Goal: Transaction & Acquisition: Purchase product/service

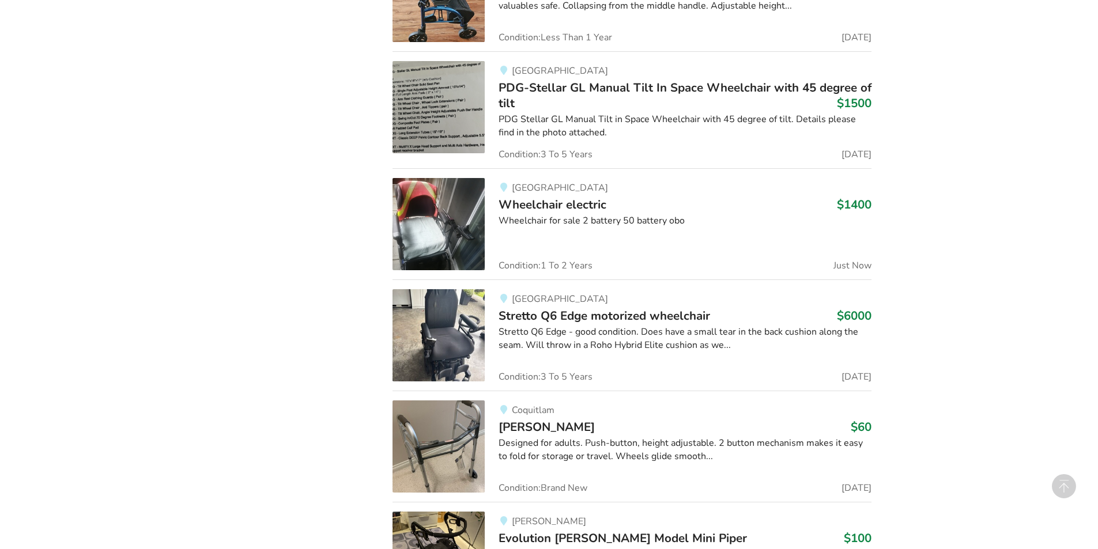
scroll to position [21290, 0]
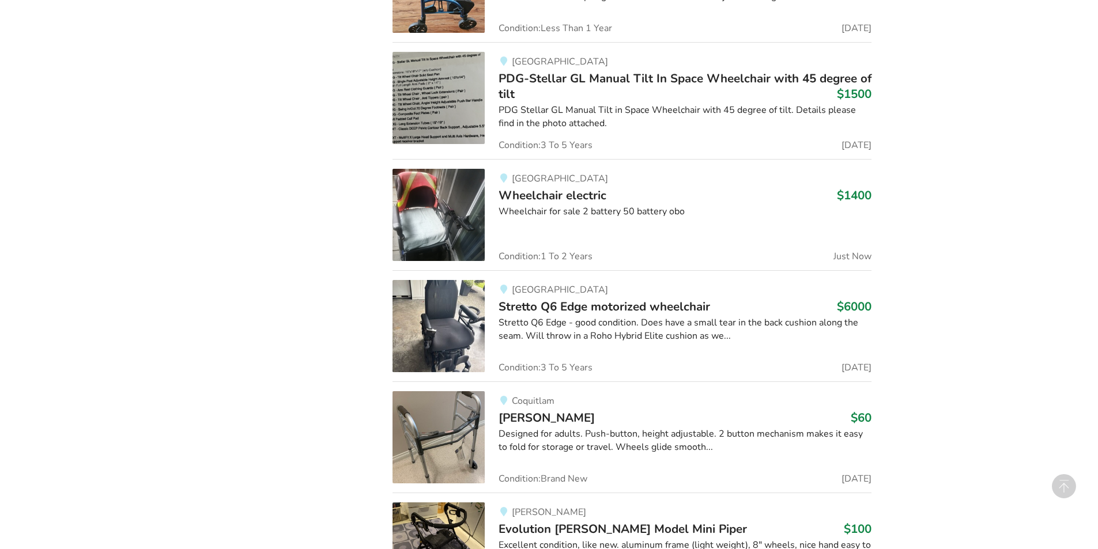
click at [603, 428] on div "Designed for adults. Push-button, height adjustable. 2 button mechanism makes i…" at bounding box center [685, 441] width 373 height 27
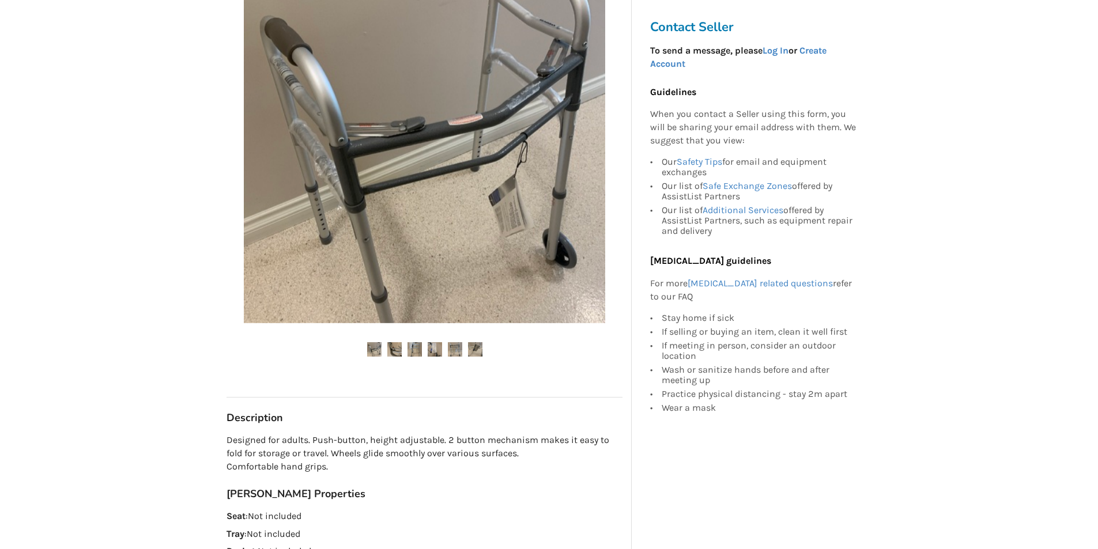
scroll to position [288, 0]
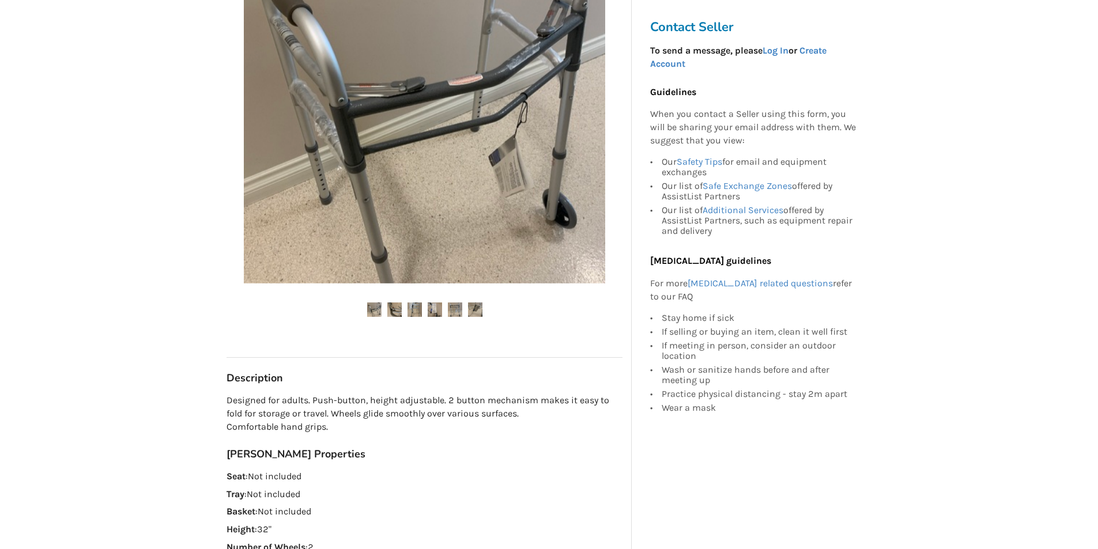
click at [400, 314] on img at bounding box center [394, 310] width 14 height 14
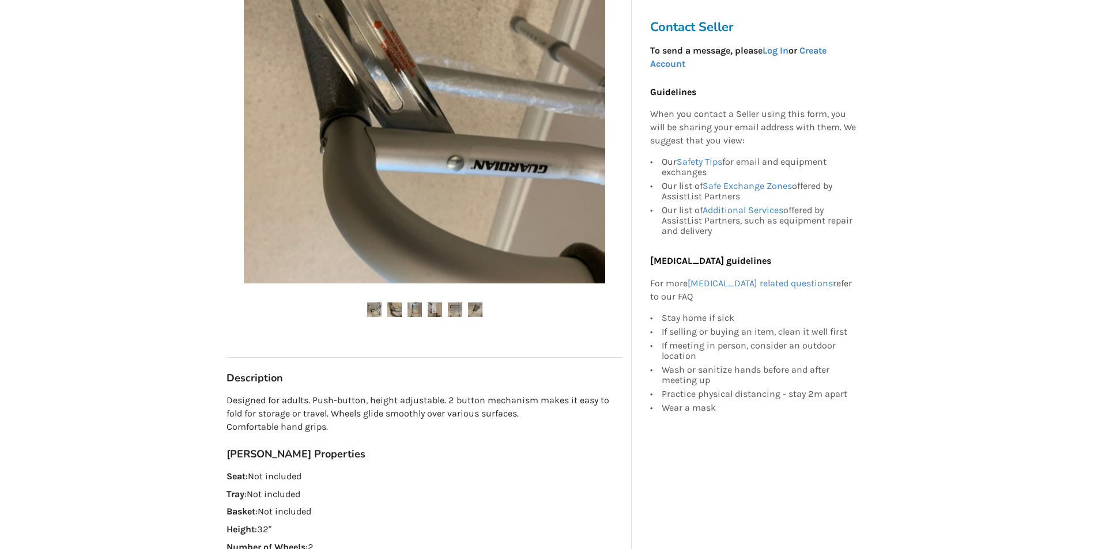
click at [419, 310] on img at bounding box center [415, 310] width 14 height 14
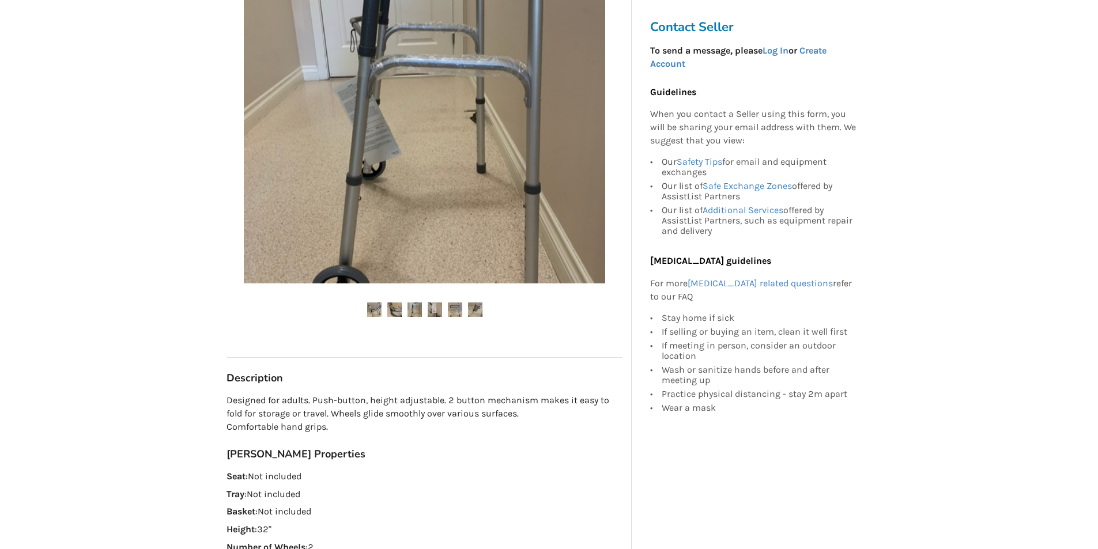
click at [436, 310] on img at bounding box center [435, 310] width 14 height 14
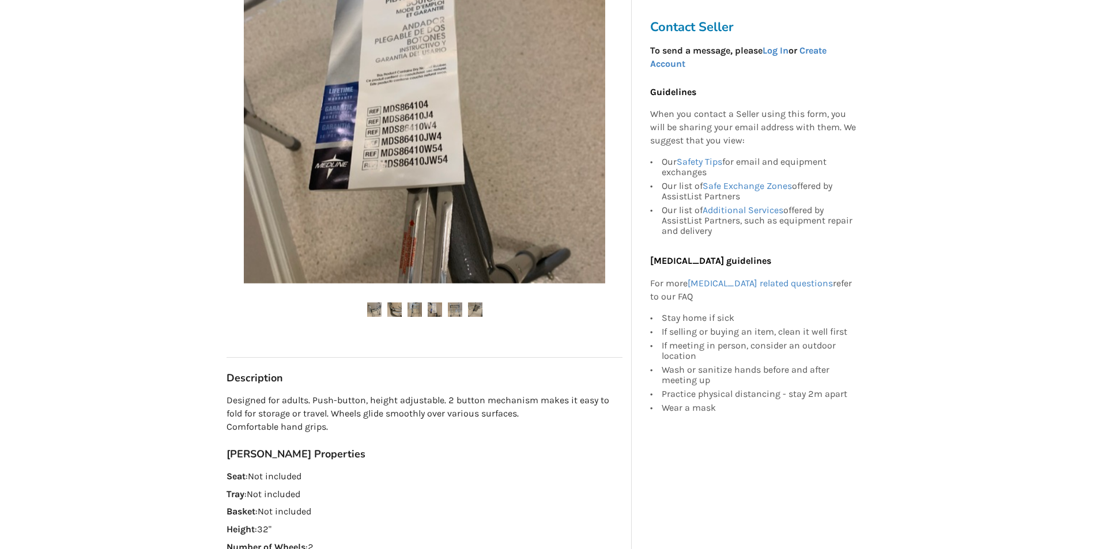
click at [453, 310] on img at bounding box center [455, 310] width 14 height 14
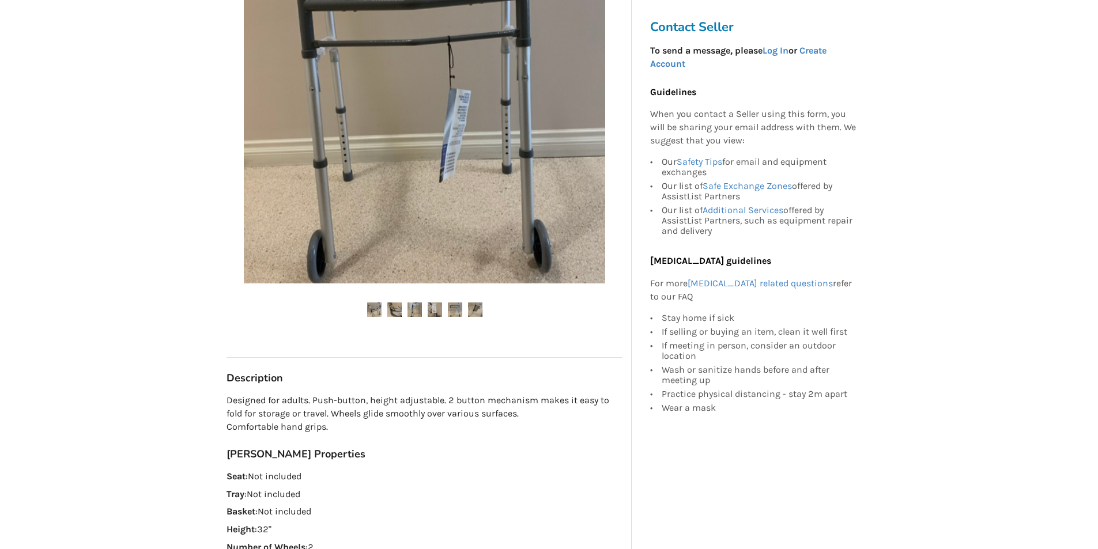
click at [474, 308] on img at bounding box center [475, 310] width 14 height 14
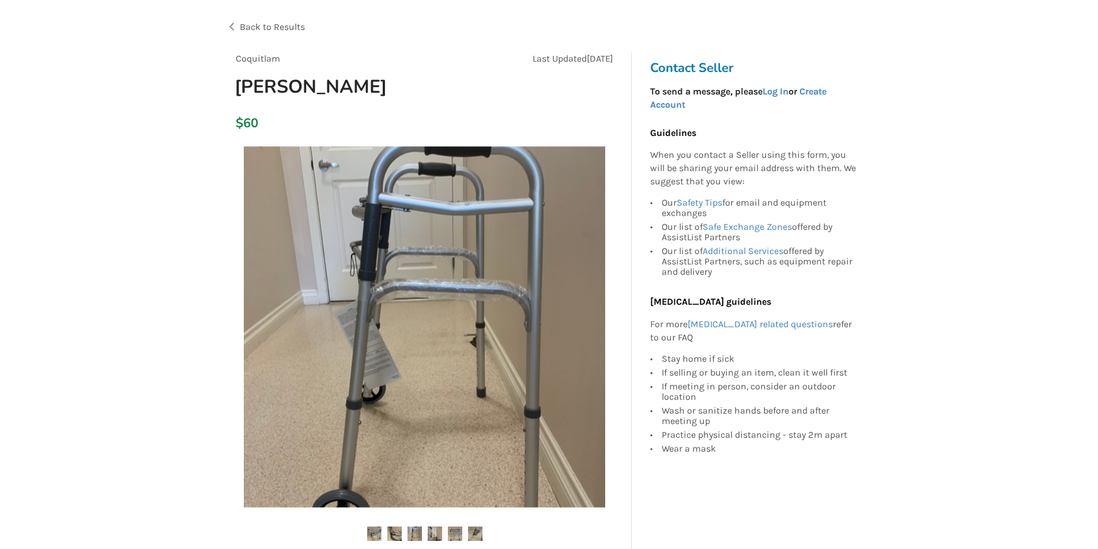
scroll to position [0, 0]
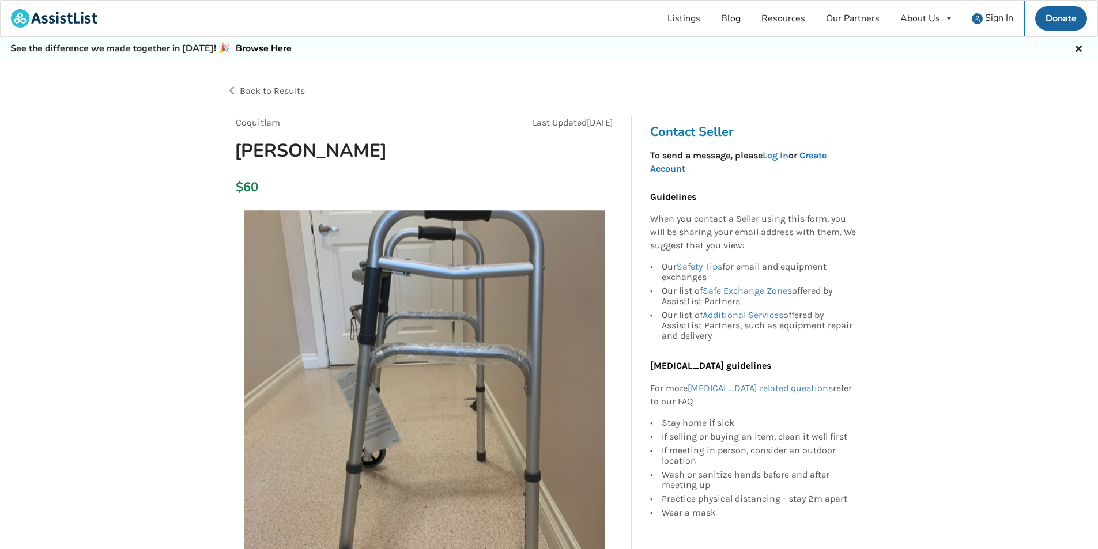
click at [826, 156] on link "Create Account" at bounding box center [738, 162] width 176 height 24
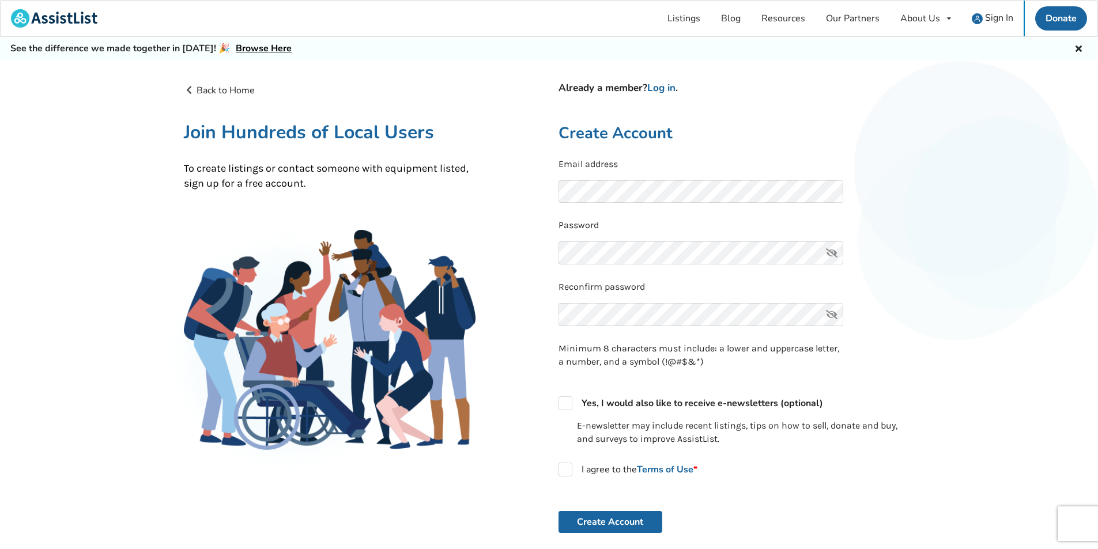
click at [835, 321] on icon at bounding box center [831, 314] width 23 height 23
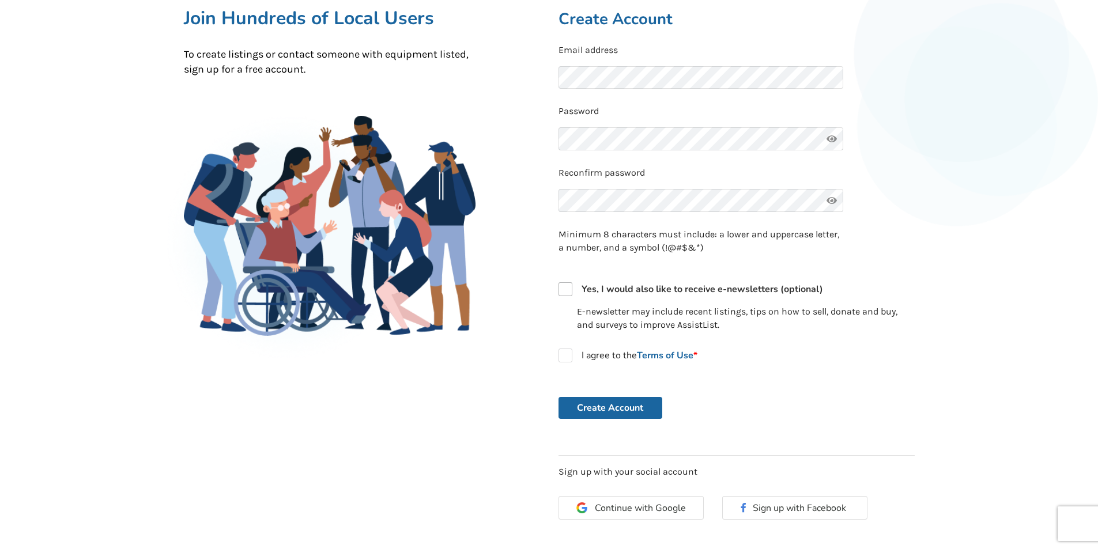
scroll to position [115, 0]
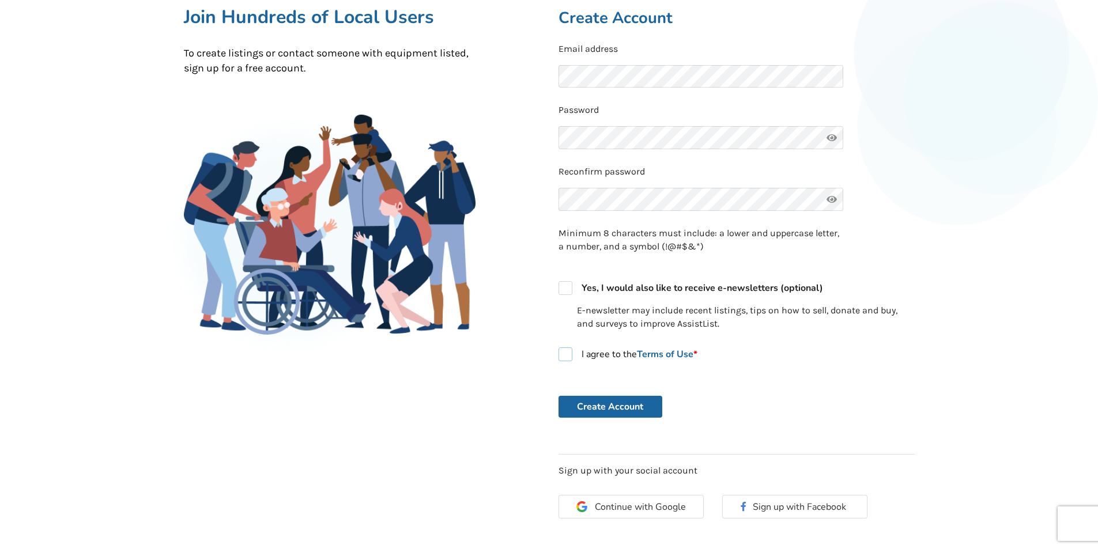
click at [564, 356] on label "I agree to the Terms of Use *" at bounding box center [628, 355] width 139 height 14
checkbox input "true"
click at [609, 408] on button "Create Account" at bounding box center [611, 407] width 104 height 22
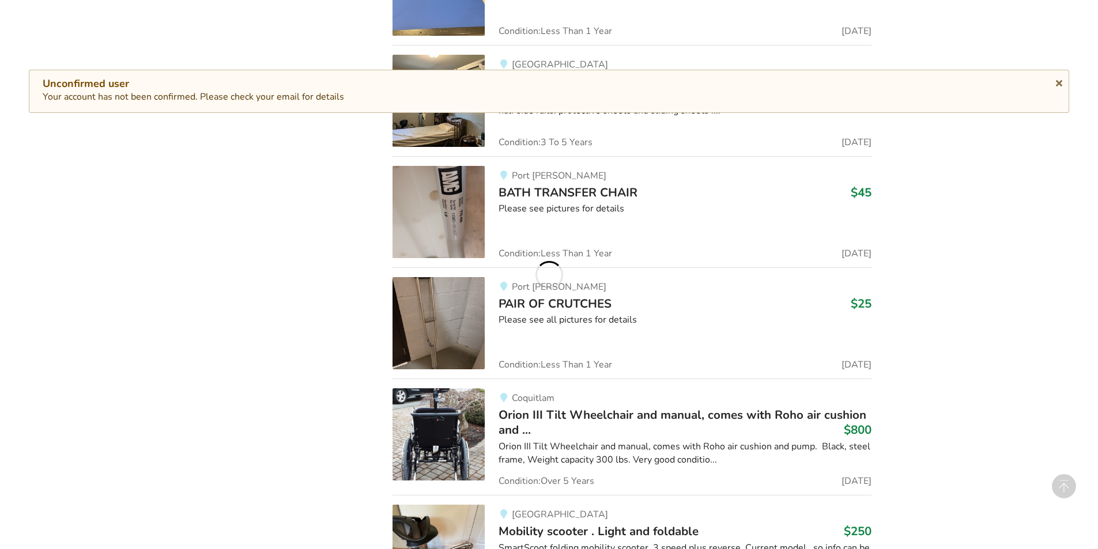
scroll to position [17541, 0]
